Goal: Task Accomplishment & Management: Manage account settings

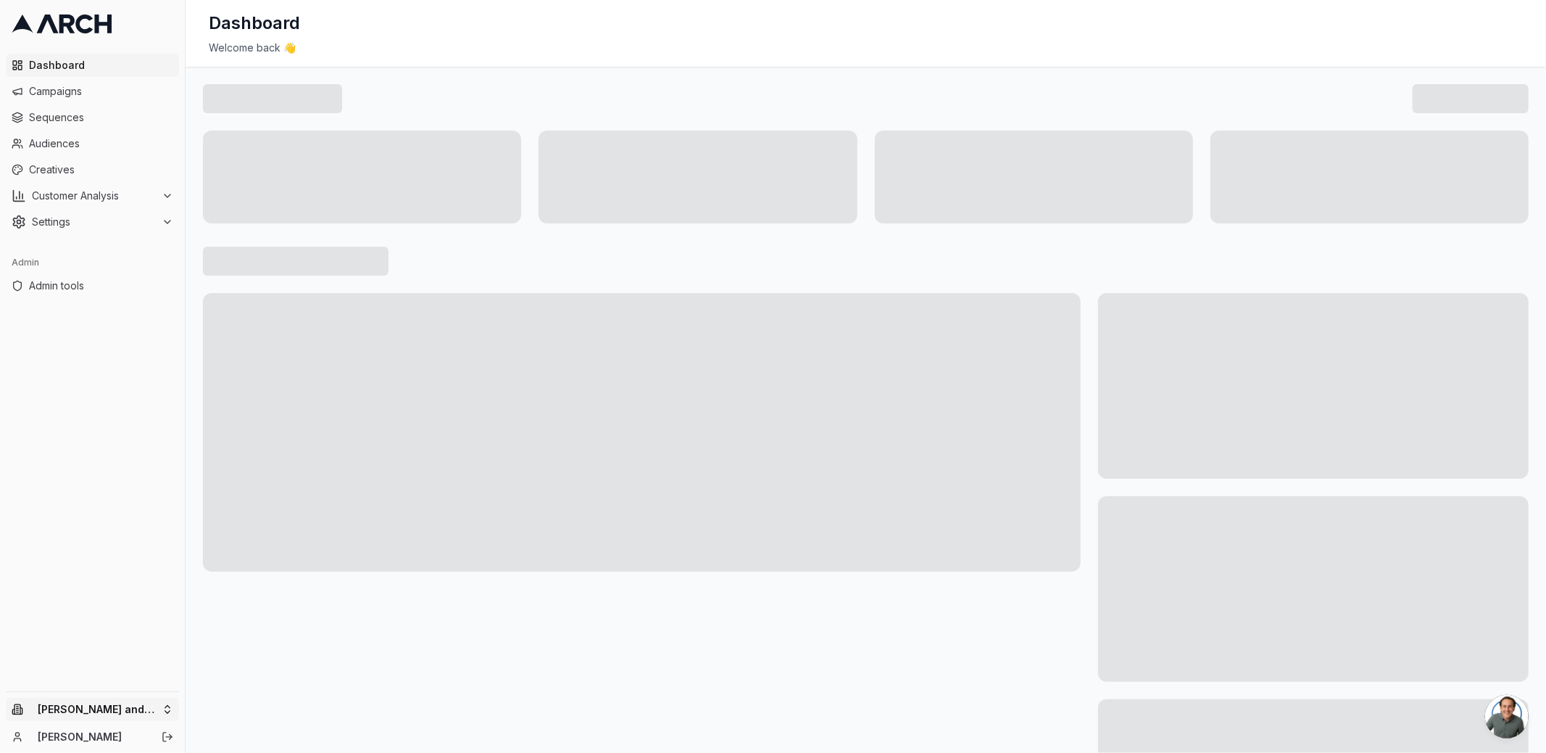
click at [143, 708] on html "Dashboard Campaigns Sequences Audiences Creatives Customer Analysis Settings Ad…" at bounding box center [773, 376] width 1546 height 753
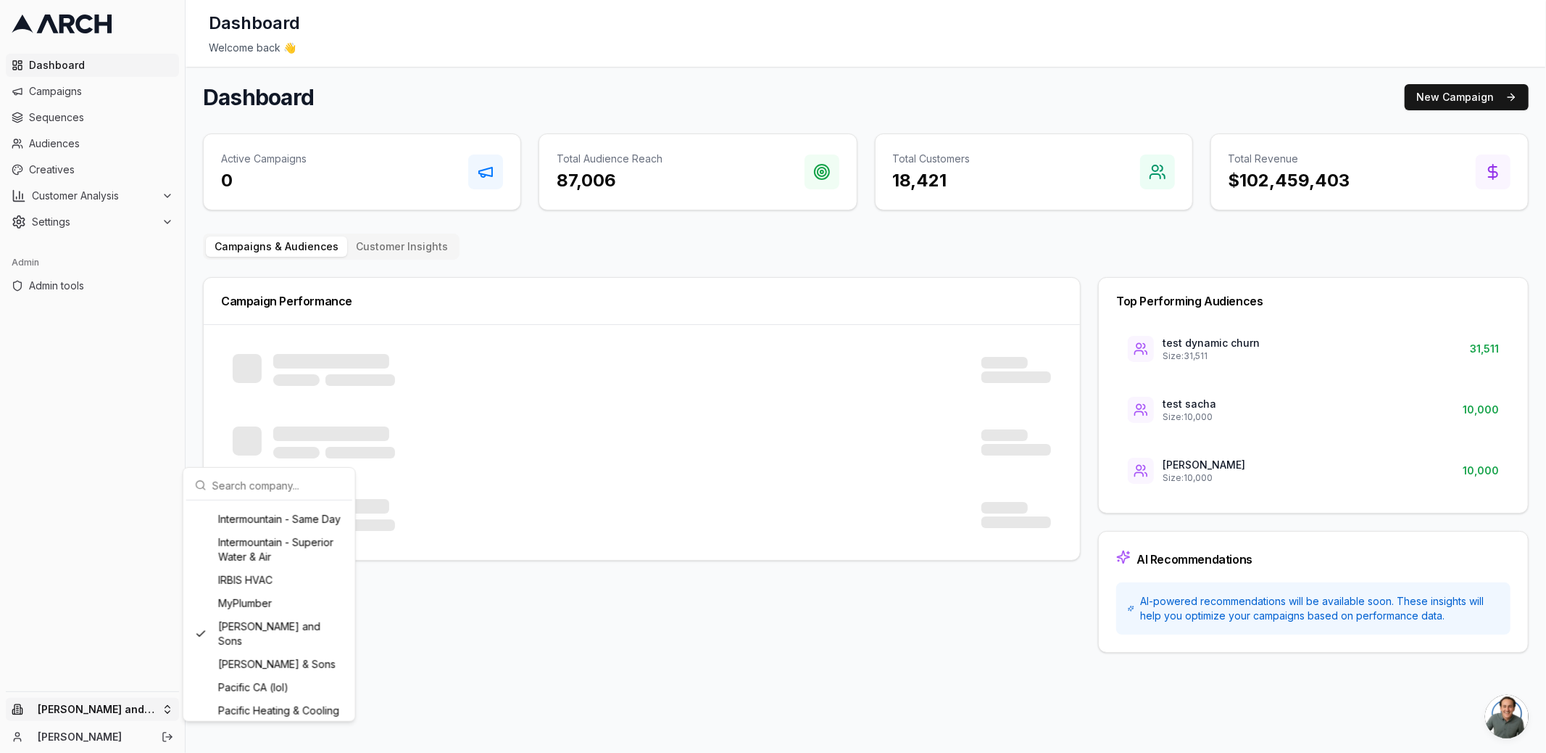
scroll to position [1167, 0]
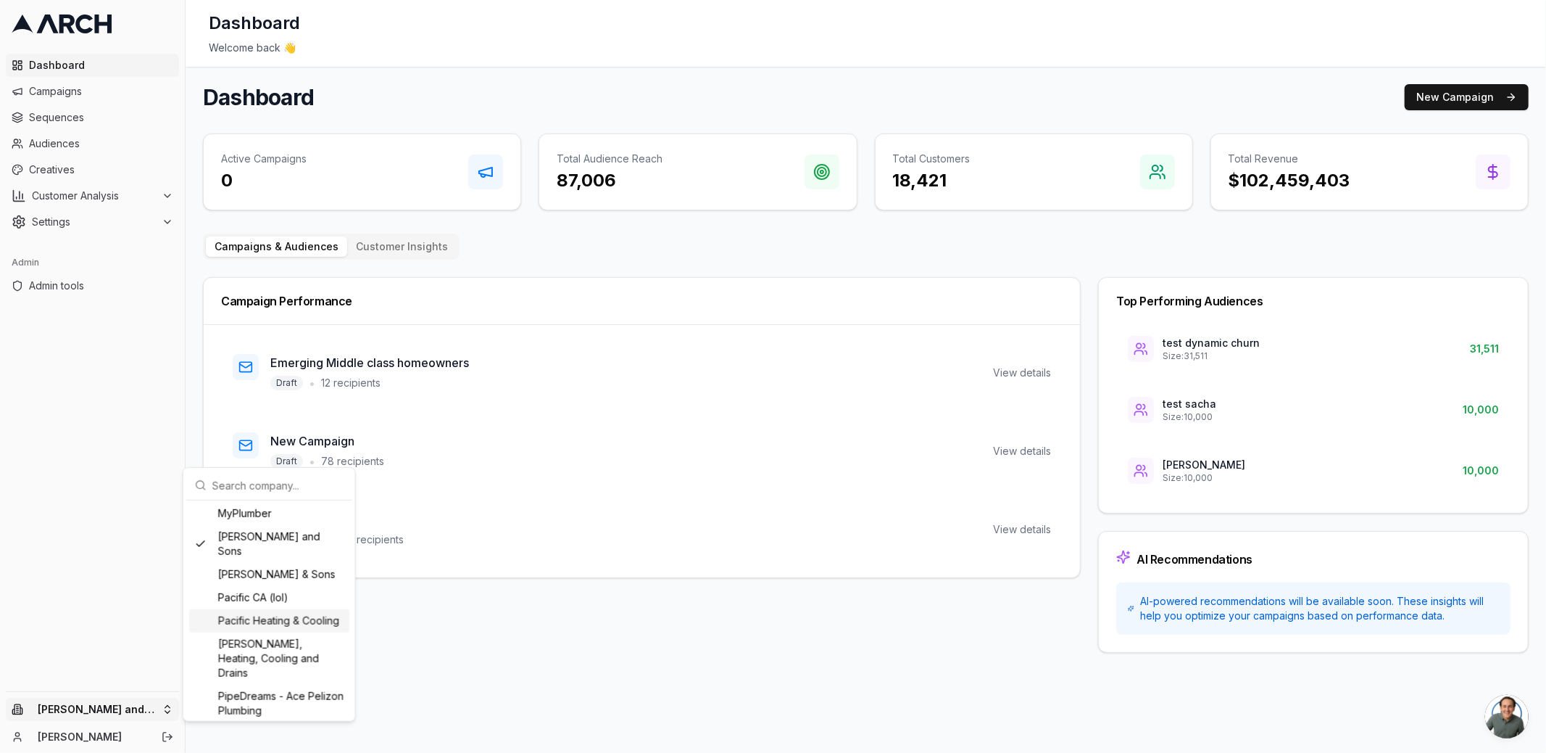
click at [86, 150] on html "Dashboard Campaigns Sequences Audiences Creatives Customer Analysis Settings Ad…" at bounding box center [773, 376] width 1546 height 753
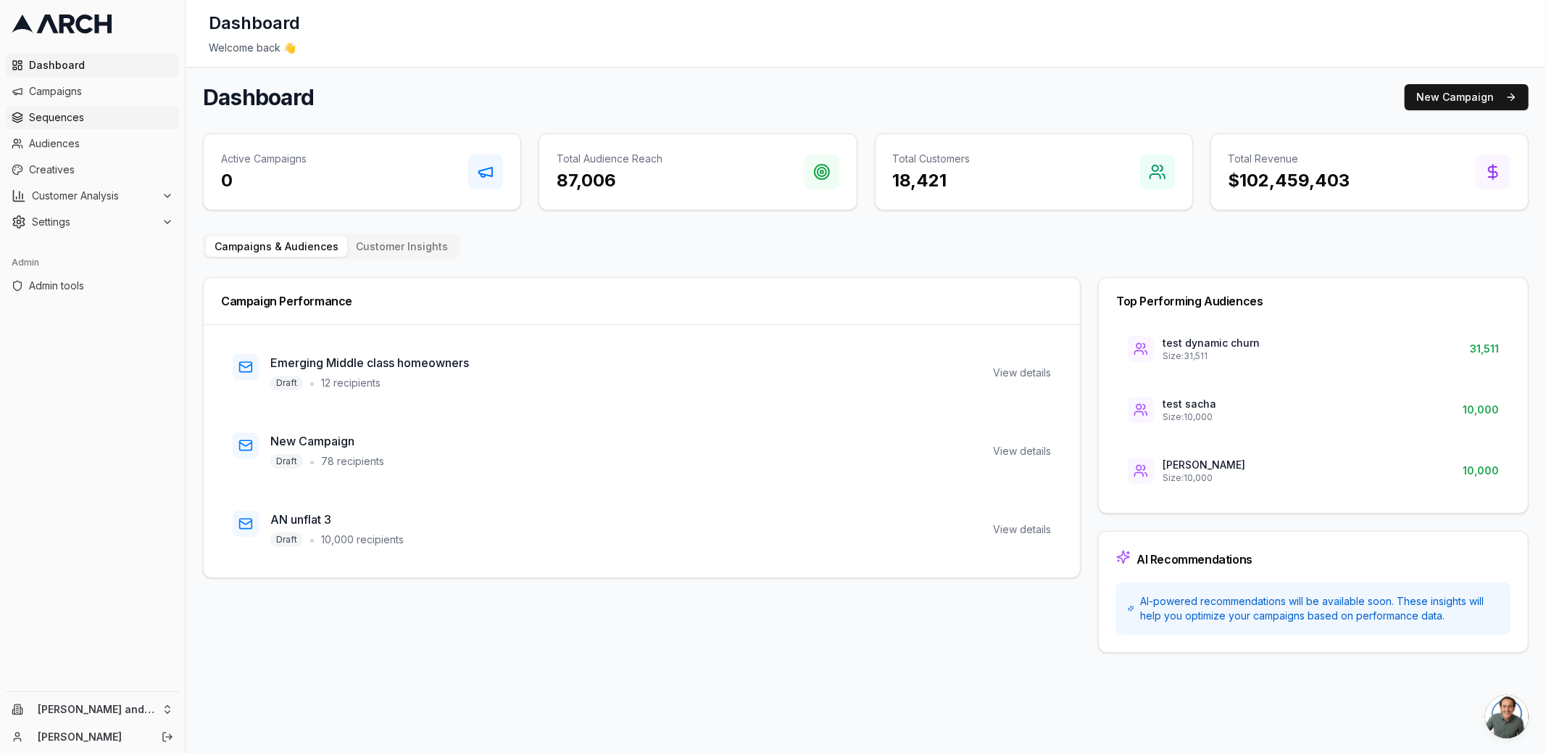
click at [77, 115] on span "Sequences" at bounding box center [101, 117] width 144 height 14
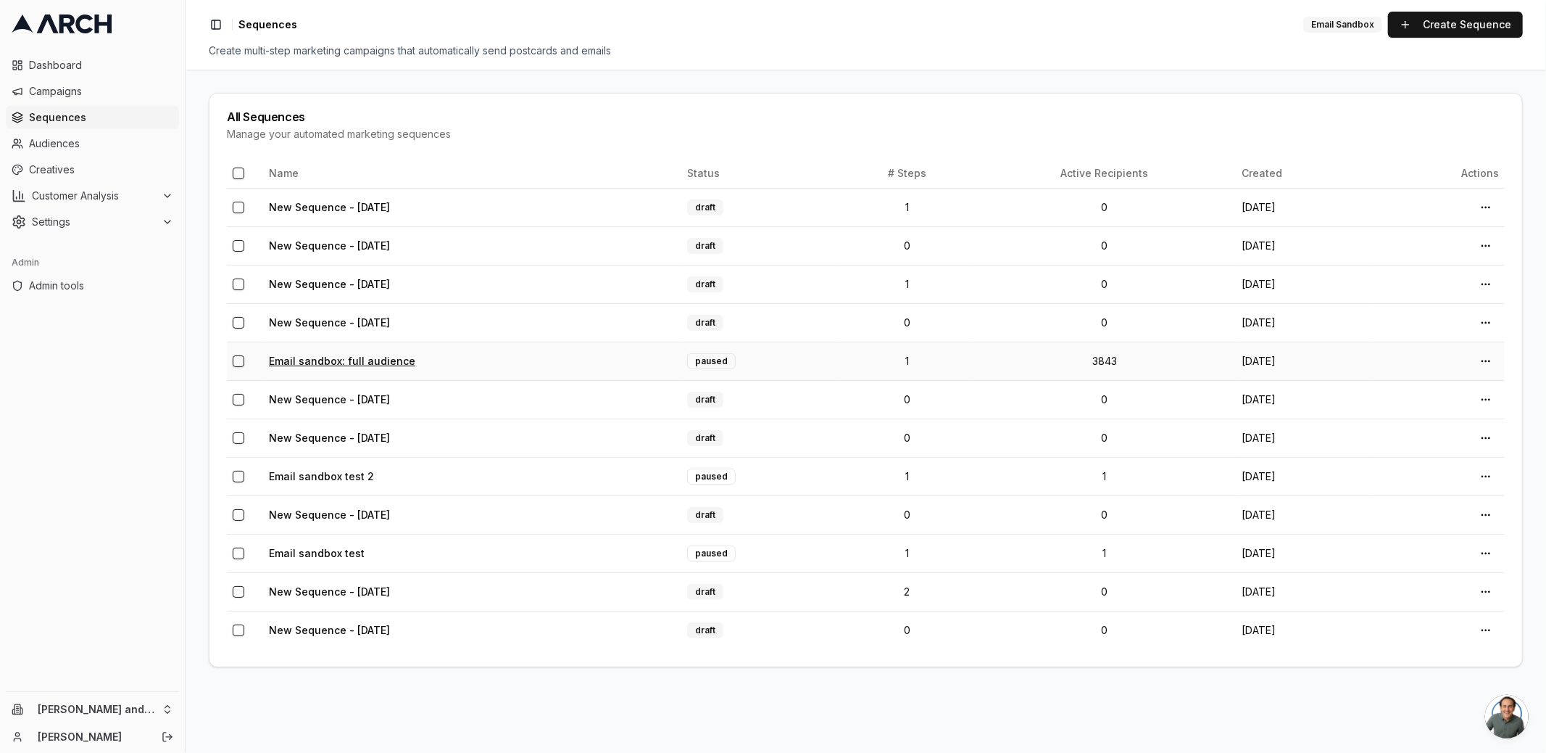
click at [344, 357] on link "Email sandbox: full audience" at bounding box center [342, 361] width 146 height 12
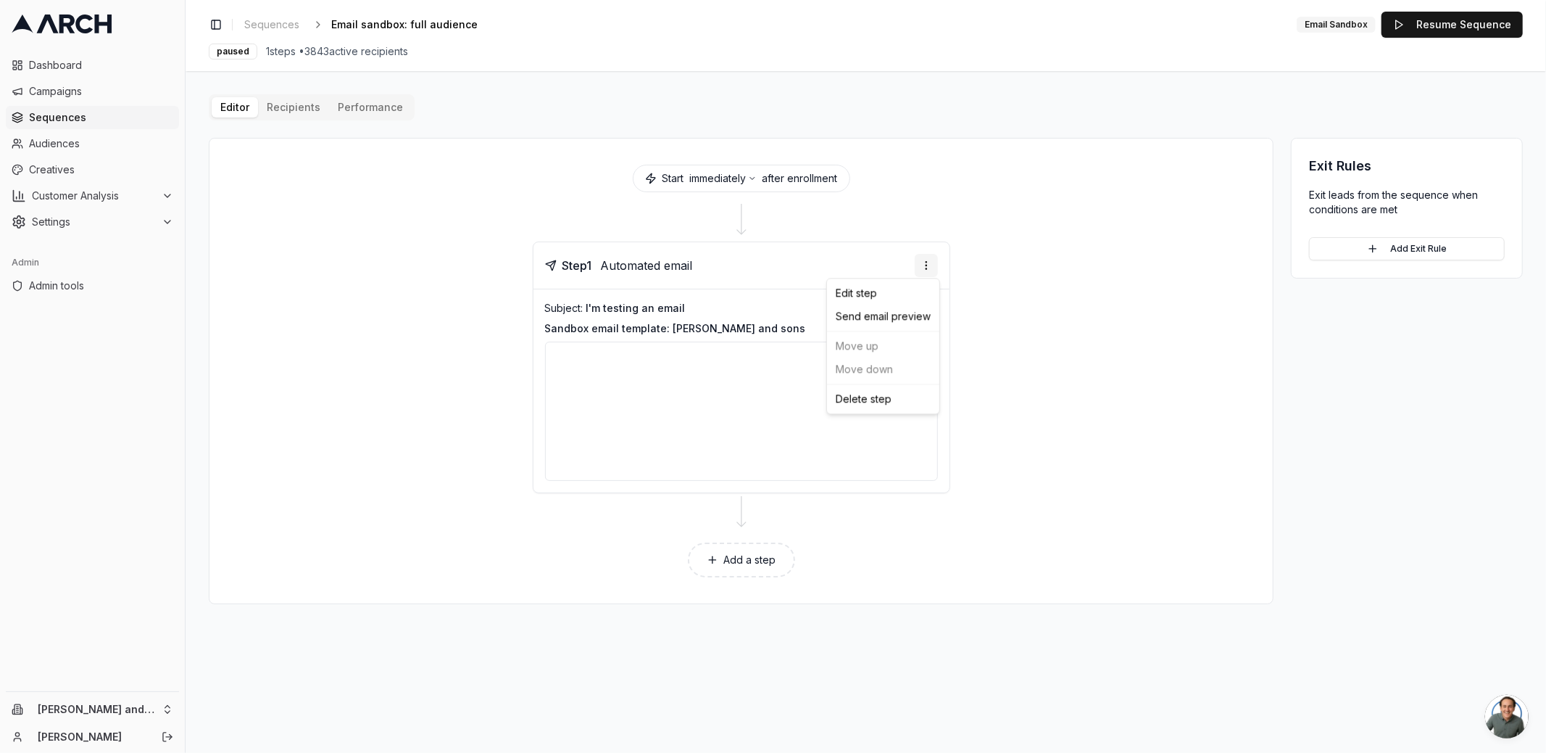
click at [929, 270] on html "Dashboard Campaigns Sequences Audiences Creatives Customer Analysis Settings Ad…" at bounding box center [773, 376] width 1546 height 753
click at [914, 300] on div "Edit step" at bounding box center [883, 292] width 107 height 23
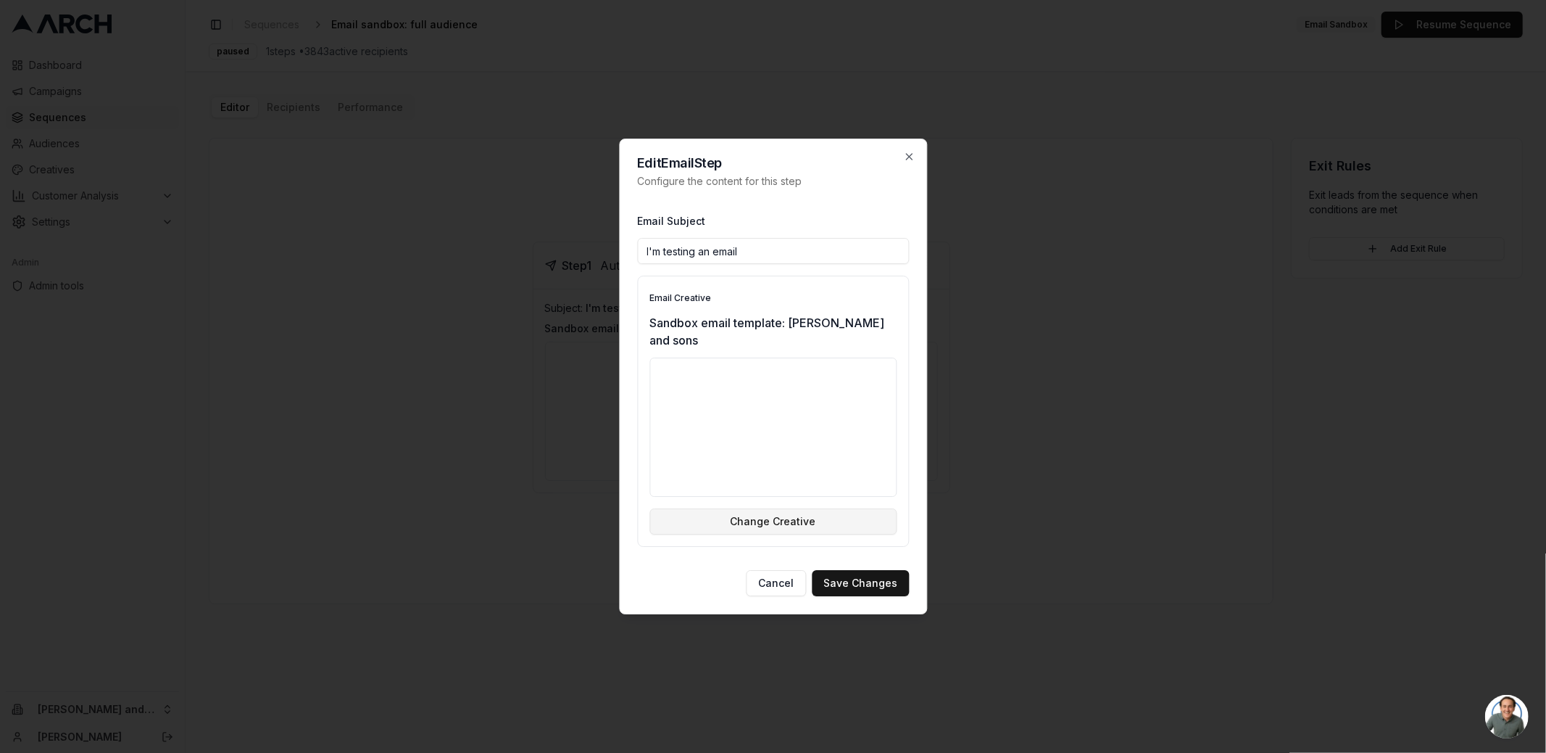
click at [834, 511] on button "Change Creative" at bounding box center [773, 521] width 247 height 26
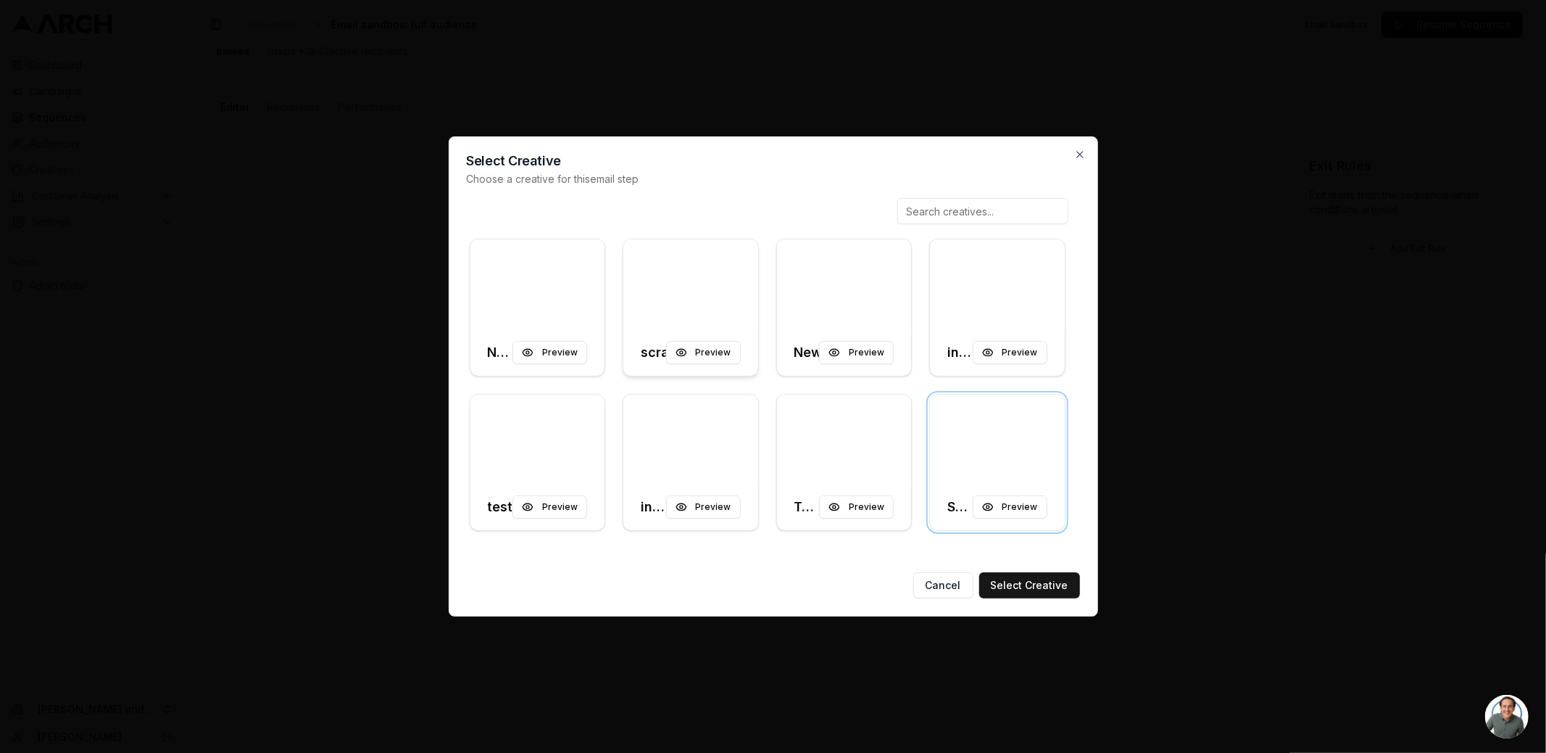
click at [651, 284] on div at bounding box center [690, 284] width 135 height 90
click at [1010, 580] on button "Select Creative" at bounding box center [1029, 585] width 101 height 26
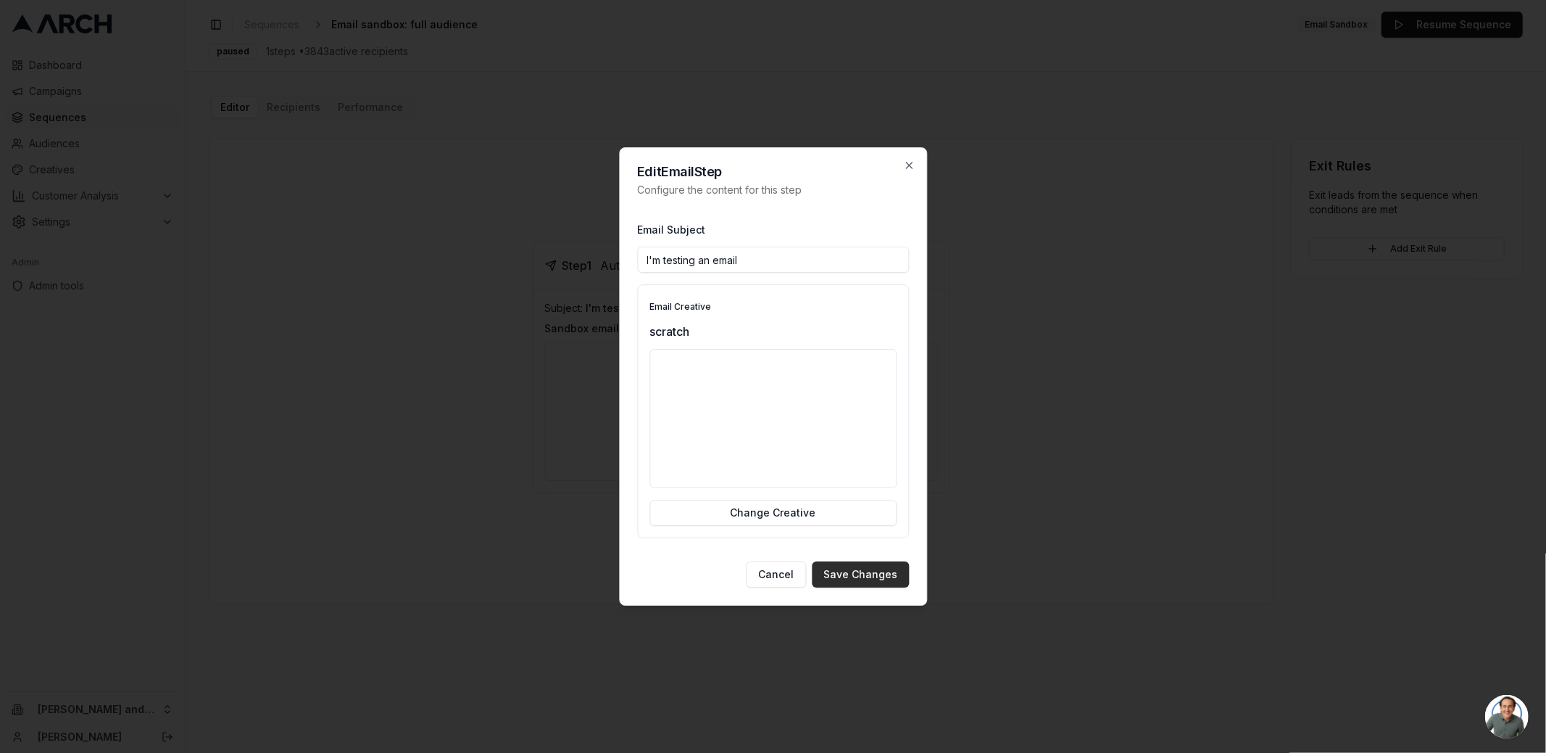
click at [893, 574] on button "Save Changes" at bounding box center [860, 574] width 97 height 26
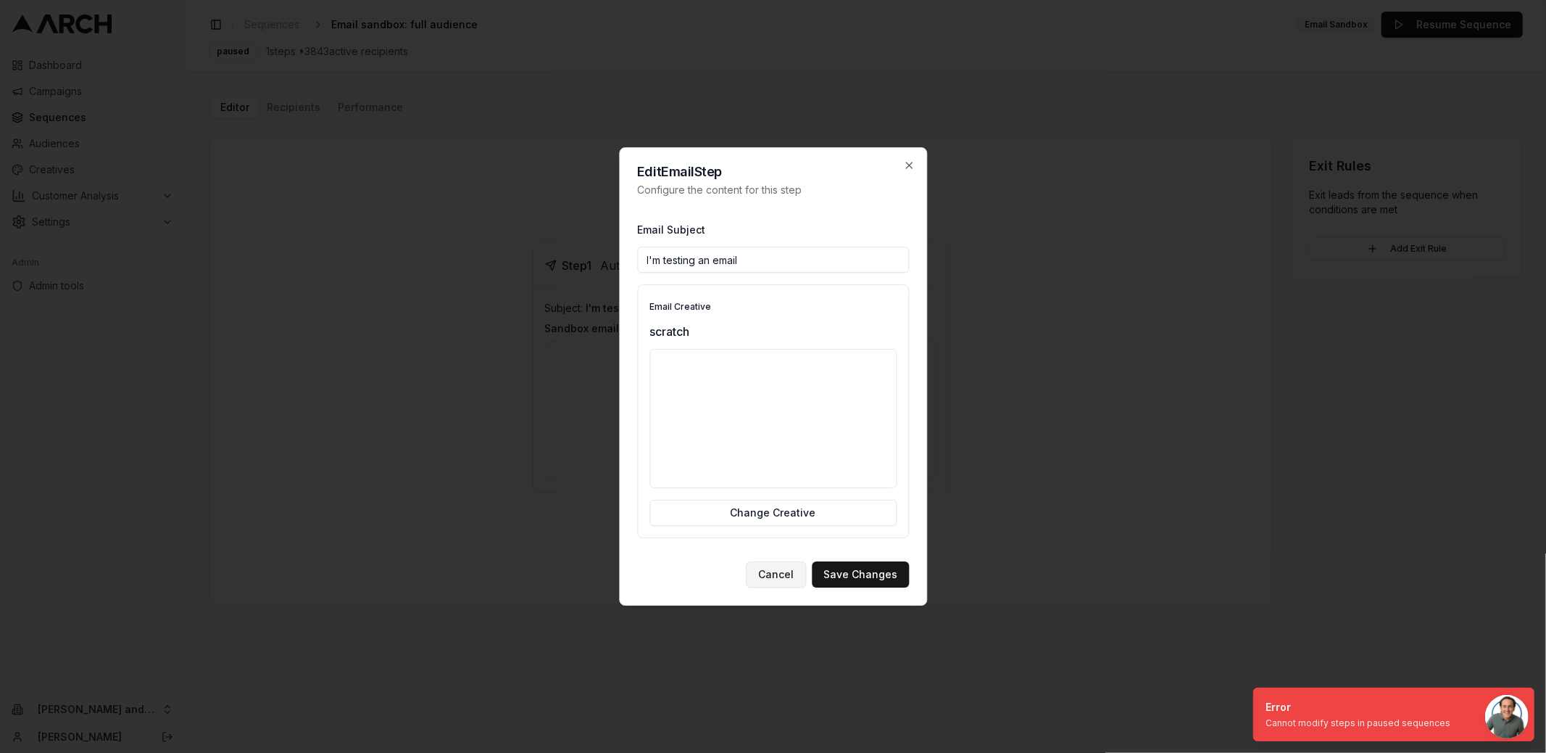
click at [780, 578] on button "Cancel" at bounding box center [776, 574] width 60 height 26
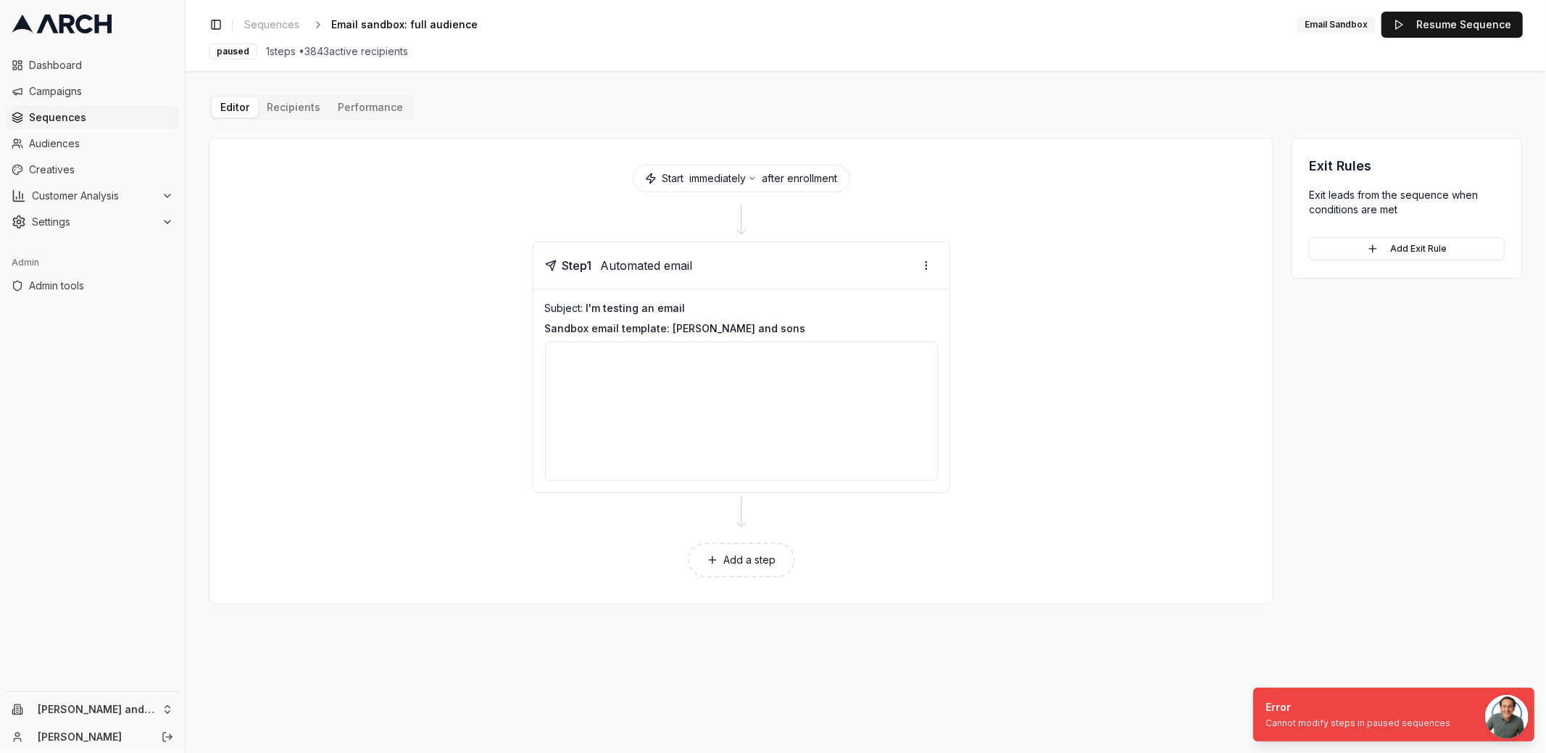
click at [497, 478] on div "Step 1 Automated email Subject: I'm testing an email Sandbox email template: ol…" at bounding box center [741, 367] width 1029 height 252
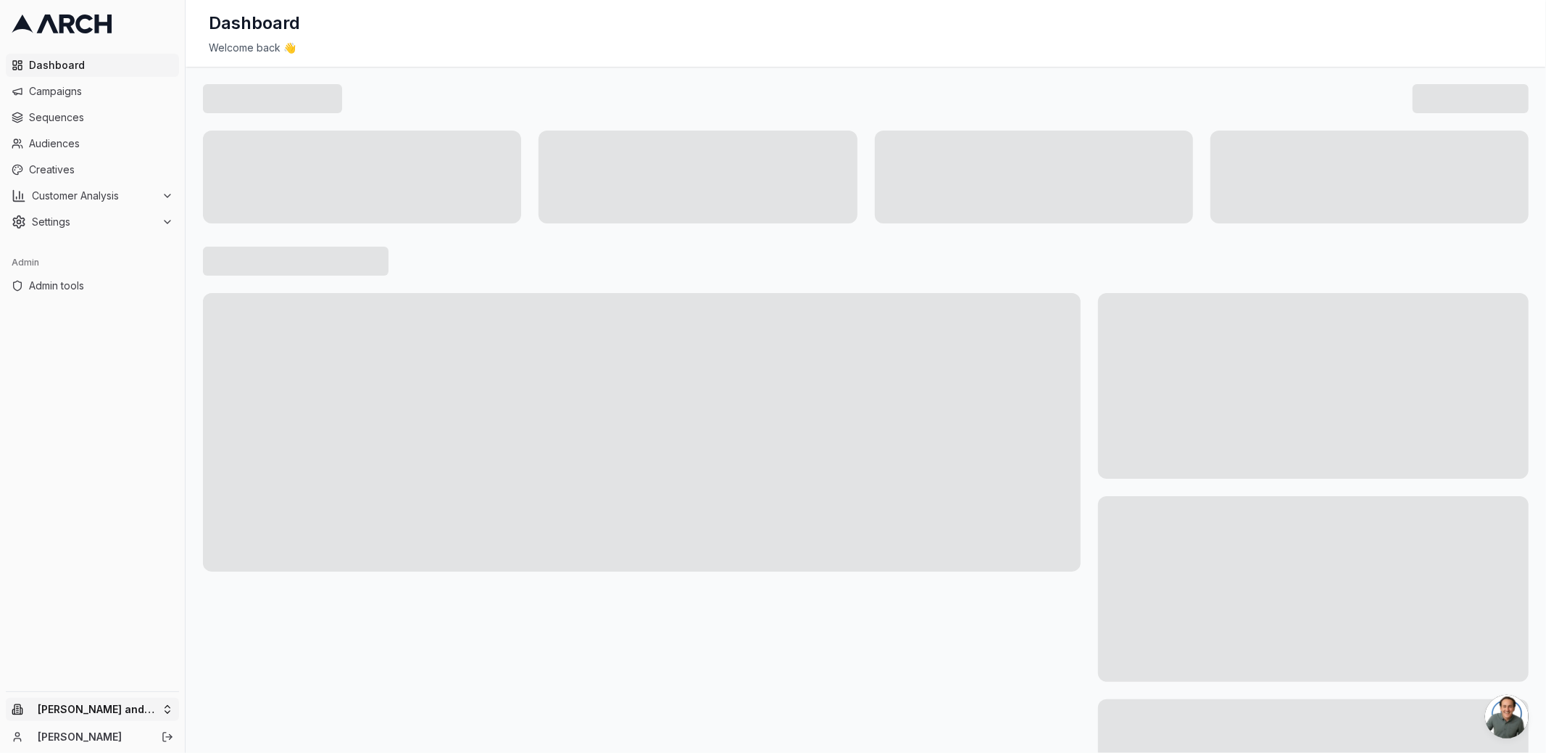
click at [165, 708] on html "Dashboard Campaigns Sequences Audiences Creatives Customer Analysis Settings Ad…" at bounding box center [773, 376] width 1546 height 753
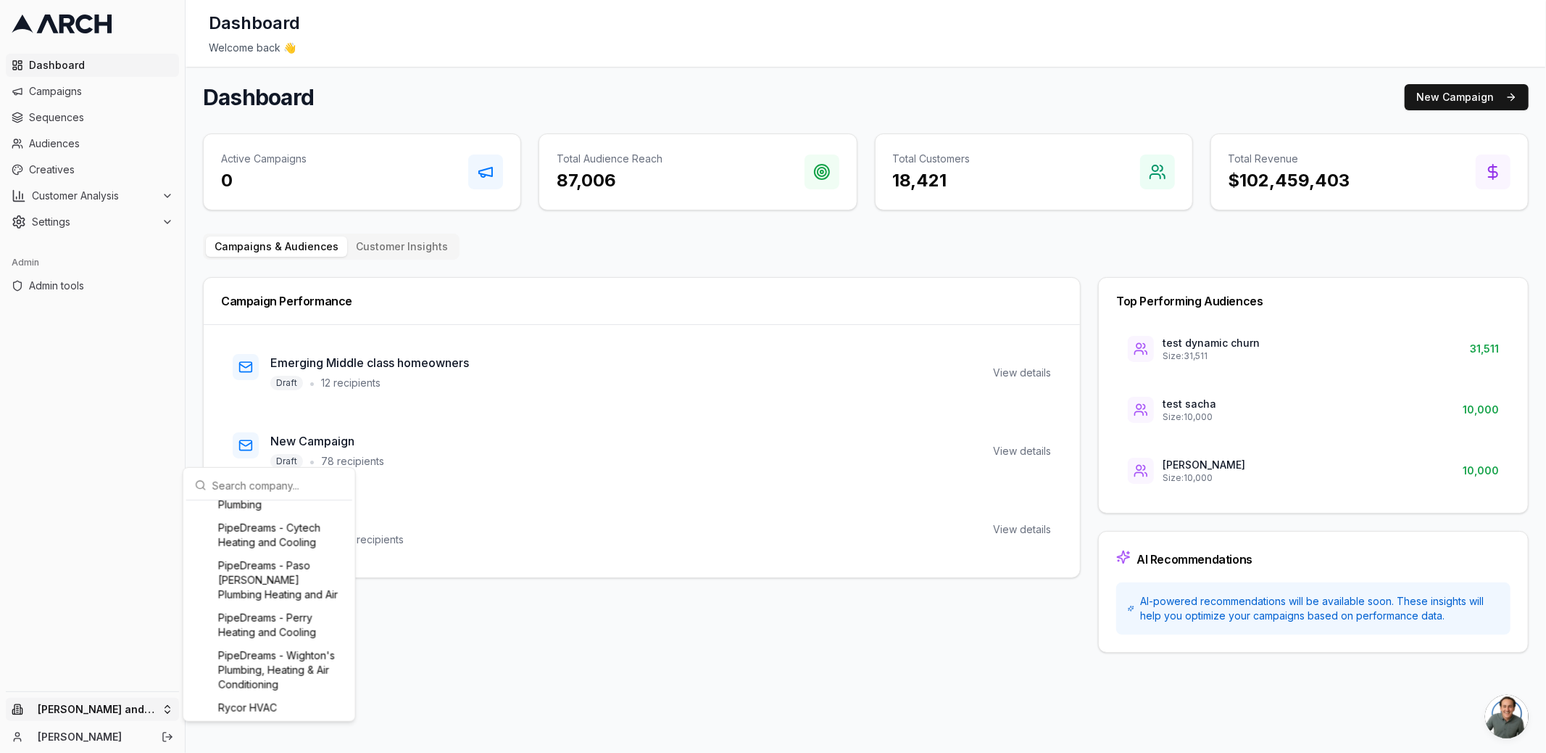
scroll to position [1537, 0]
click at [302, 662] on div "ST Integration Account" at bounding box center [269, 656] width 160 height 23
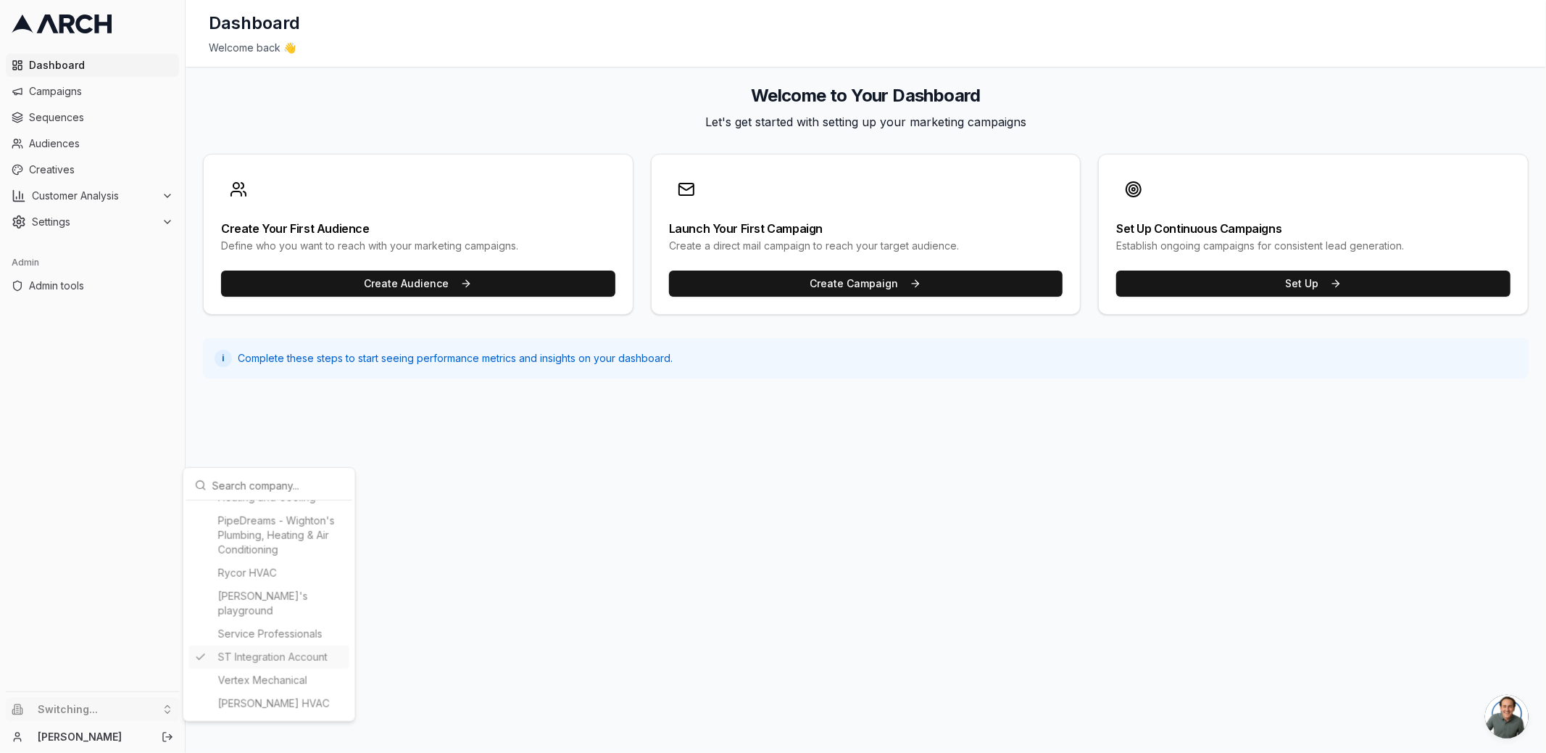
click at [108, 170] on html "Dashboard Campaigns Sequences Audiences Creatives Customer Analysis Settings Ad…" at bounding box center [773, 376] width 1546 height 753
click at [99, 146] on span "Audiences" at bounding box center [101, 143] width 144 height 14
